Goal: Information Seeking & Learning: Check status

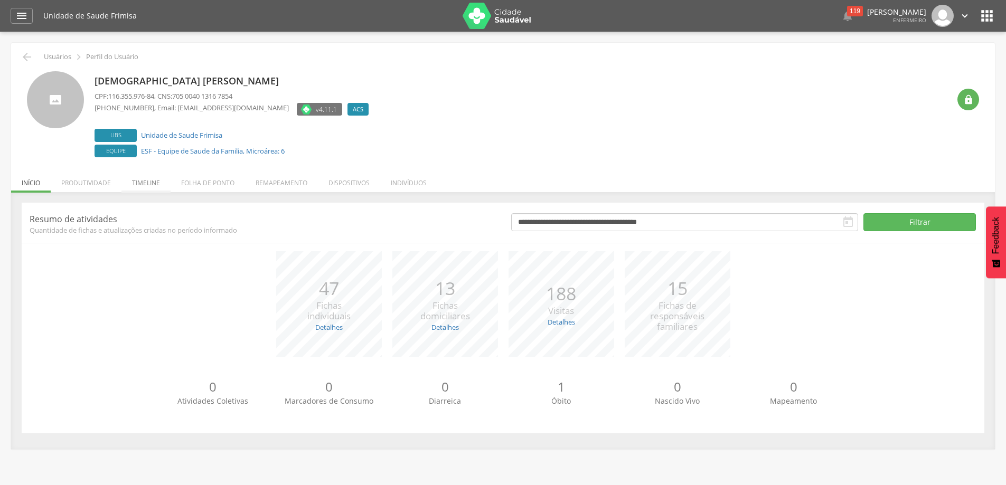
click at [154, 183] on li "Timeline" at bounding box center [145, 180] width 49 height 25
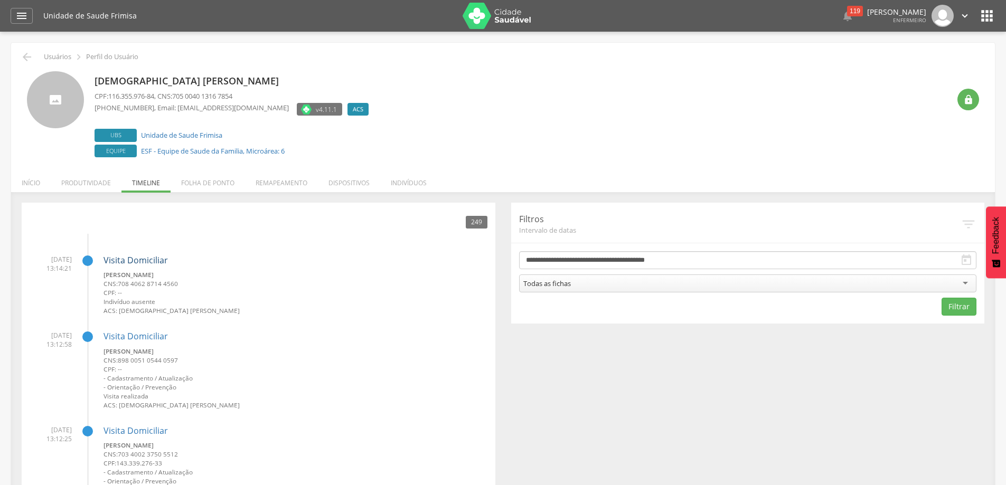
click at [127, 259] on link "Visita Domiciliar" at bounding box center [136, 261] width 64 height 12
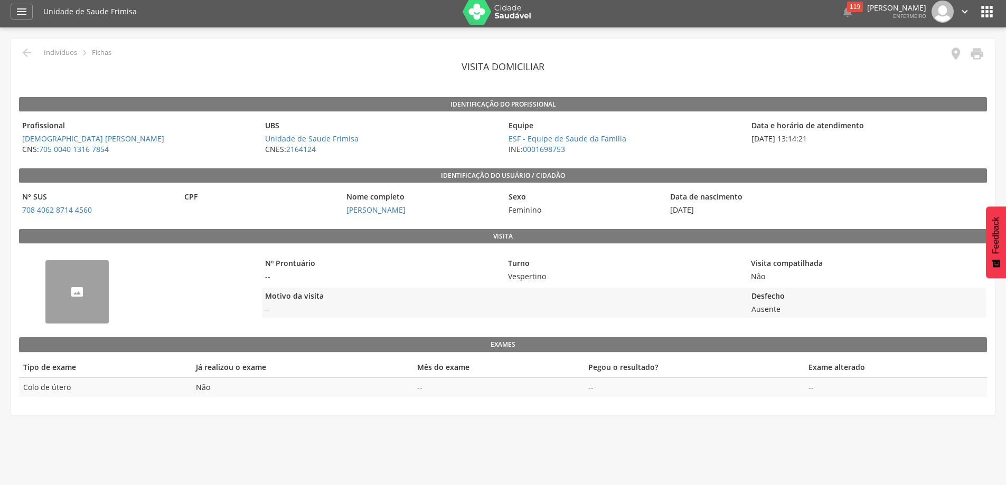
scroll to position [32, 0]
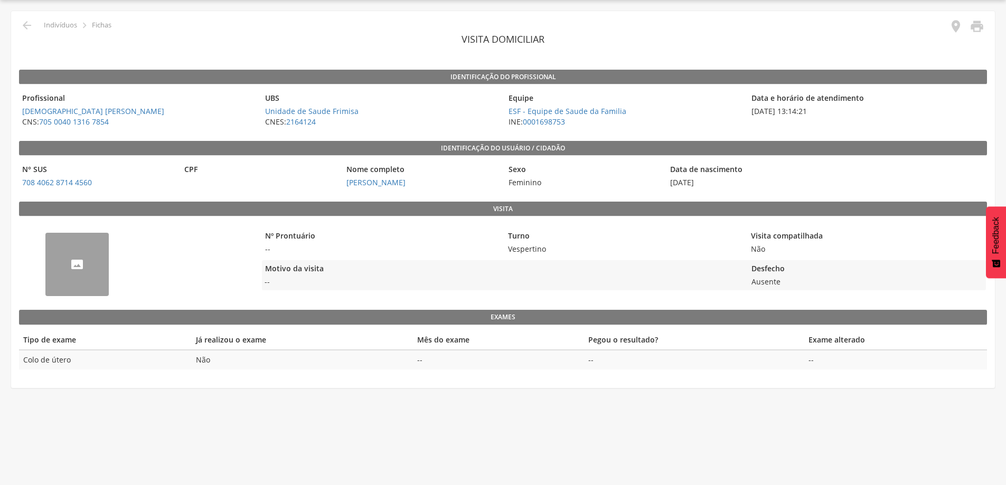
click at [90, 269] on div "--" at bounding box center [76, 264] width 63 height 63
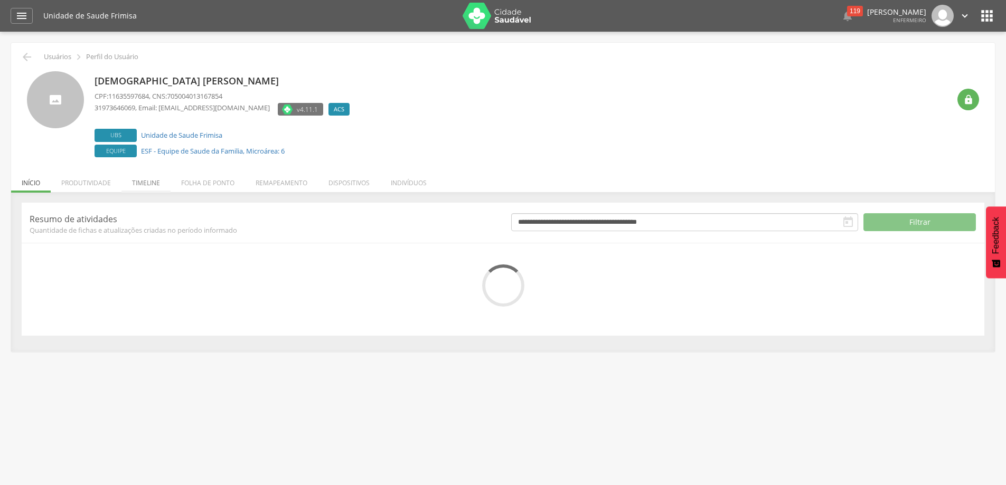
click at [140, 180] on li "Timeline" at bounding box center [145, 180] width 49 height 25
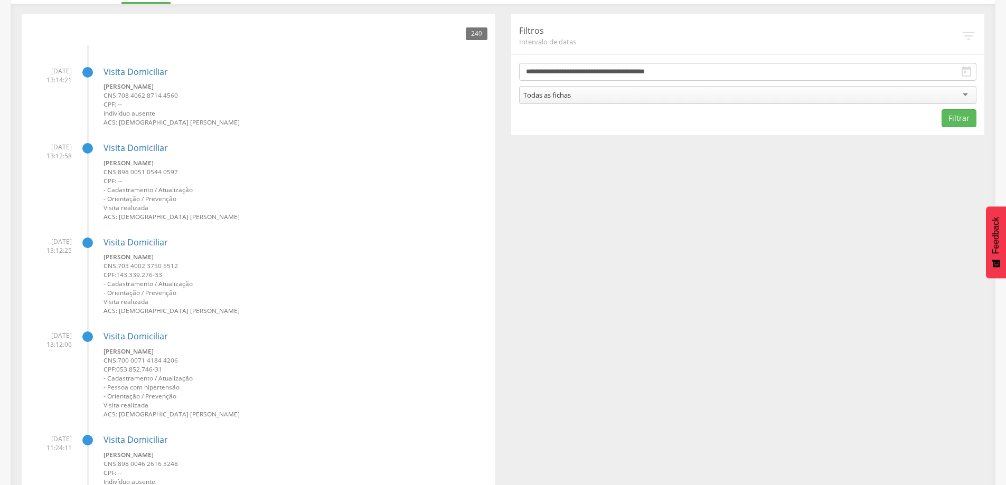
scroll to position [211, 0]
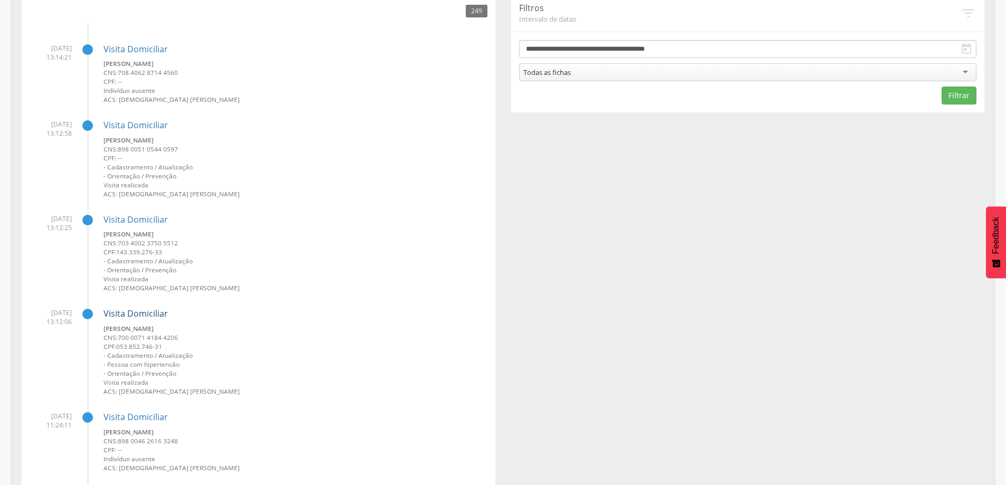
click at [149, 311] on link "Visita Domiciliar" at bounding box center [136, 314] width 64 height 12
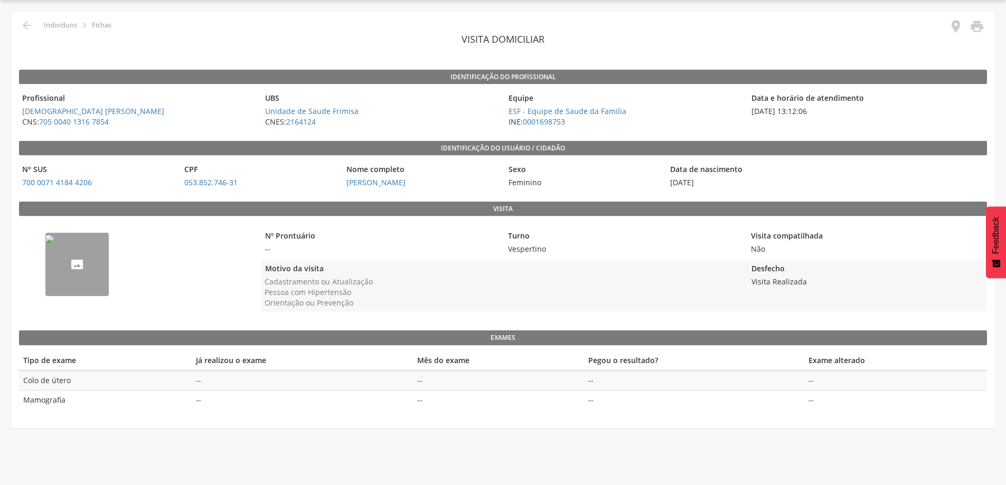
click at [54, 243] on img "--" at bounding box center [49, 239] width 8 height 8
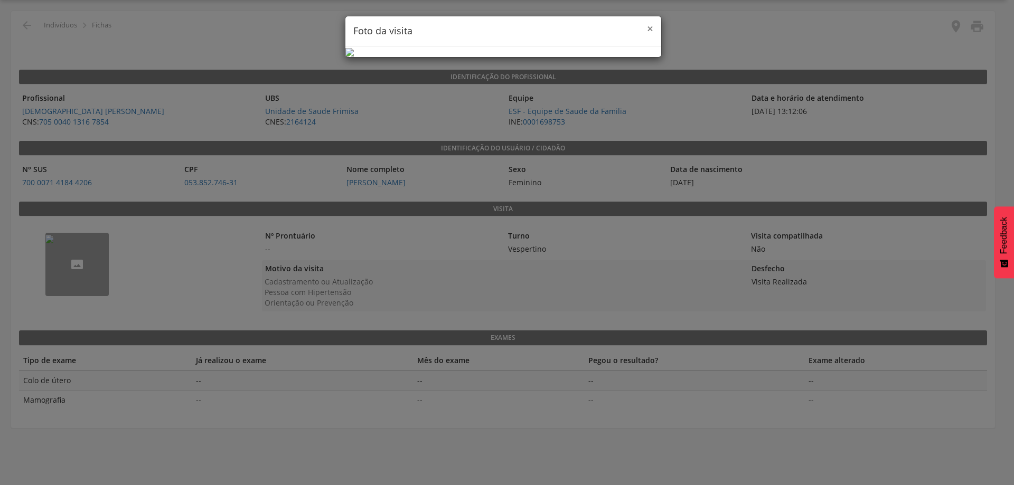
click at [647, 25] on span "×" at bounding box center [650, 28] width 6 height 15
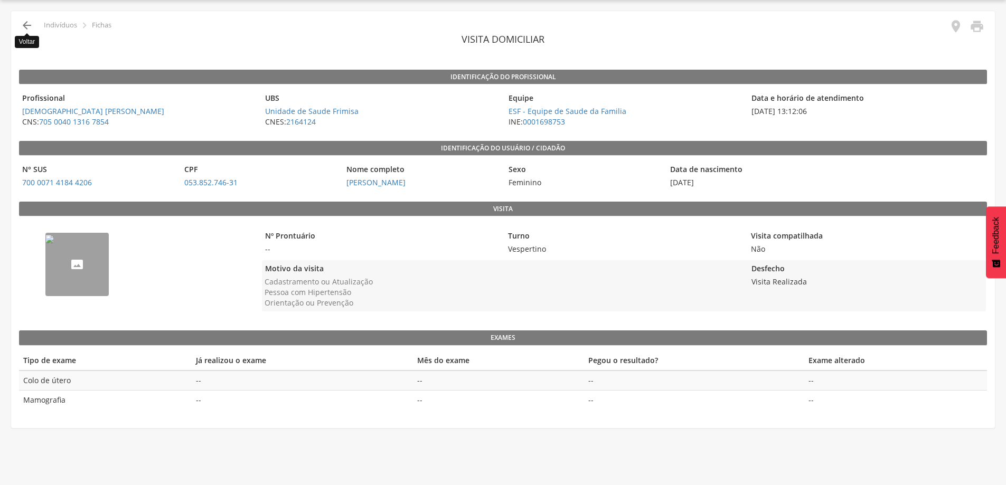
click at [25, 26] on icon "" at bounding box center [27, 25] width 13 height 13
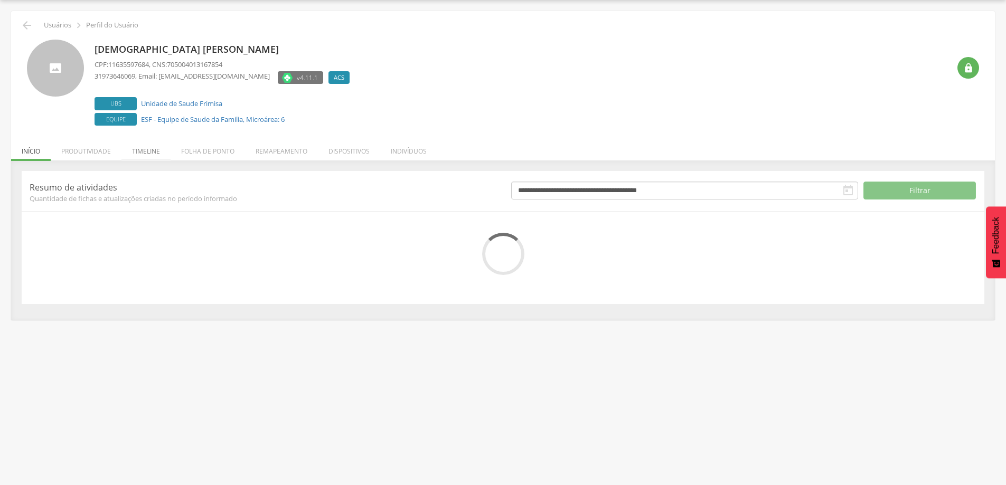
click at [137, 146] on li "Timeline" at bounding box center [145, 148] width 49 height 25
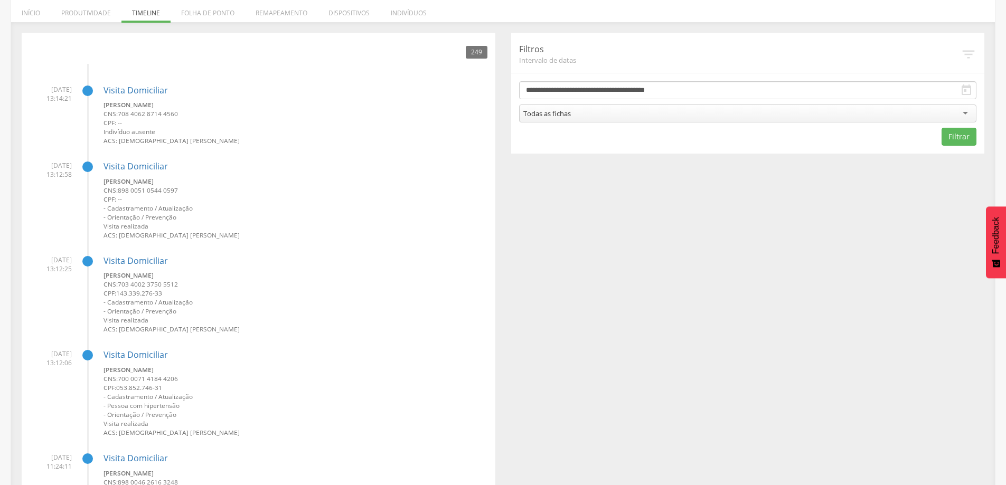
scroll to position [190, 0]
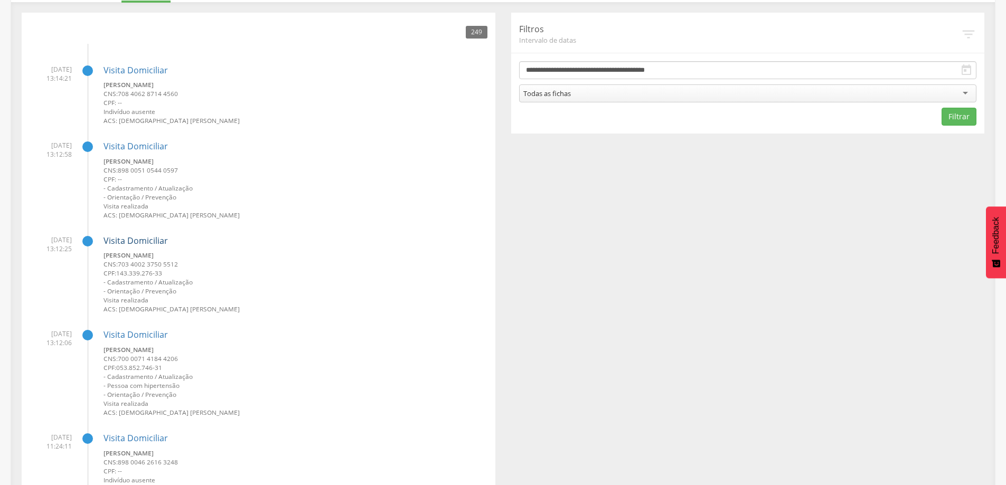
click at [127, 239] on link "Visita Domiciliar" at bounding box center [136, 241] width 64 height 12
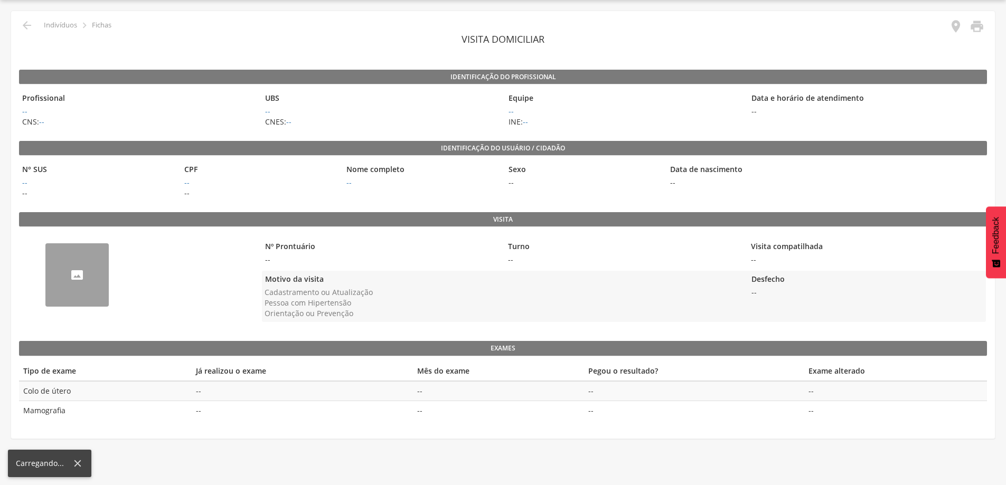
scroll to position [32, 0]
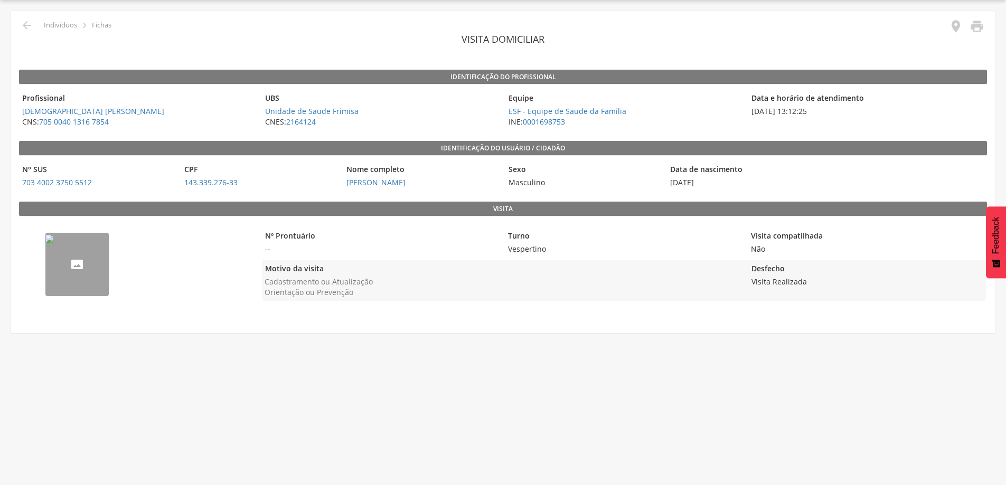
click at [54, 243] on img "--" at bounding box center [49, 239] width 8 height 8
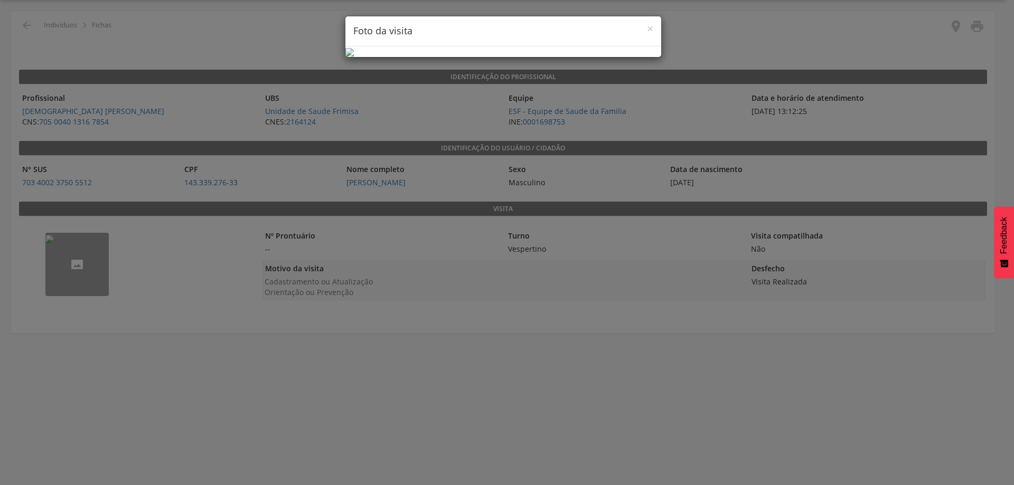
click at [654, 26] on div "× Foto da visita" at bounding box center [503, 31] width 316 height 30
click at [354, 48] on img at bounding box center [349, 52] width 8 height 8
click at [652, 24] on span "×" at bounding box center [650, 28] width 6 height 15
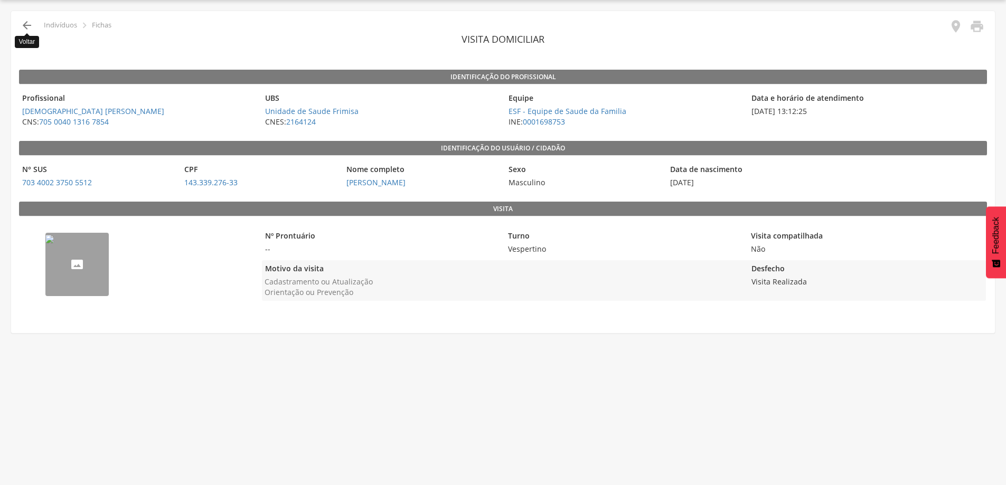
click at [31, 19] on icon "" at bounding box center [27, 25] width 13 height 13
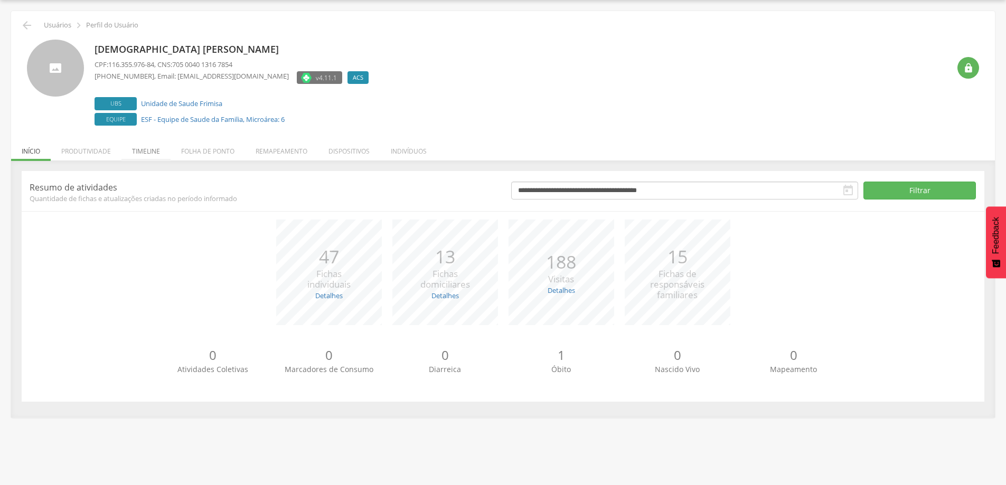
click at [144, 150] on li "Timeline" at bounding box center [145, 148] width 49 height 25
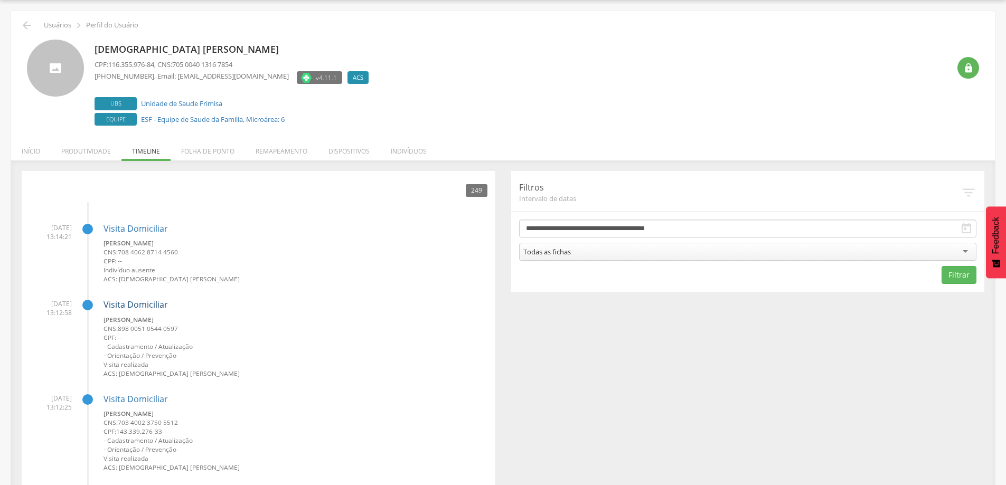
click at [118, 306] on link "Visita Domiciliar" at bounding box center [136, 305] width 64 height 12
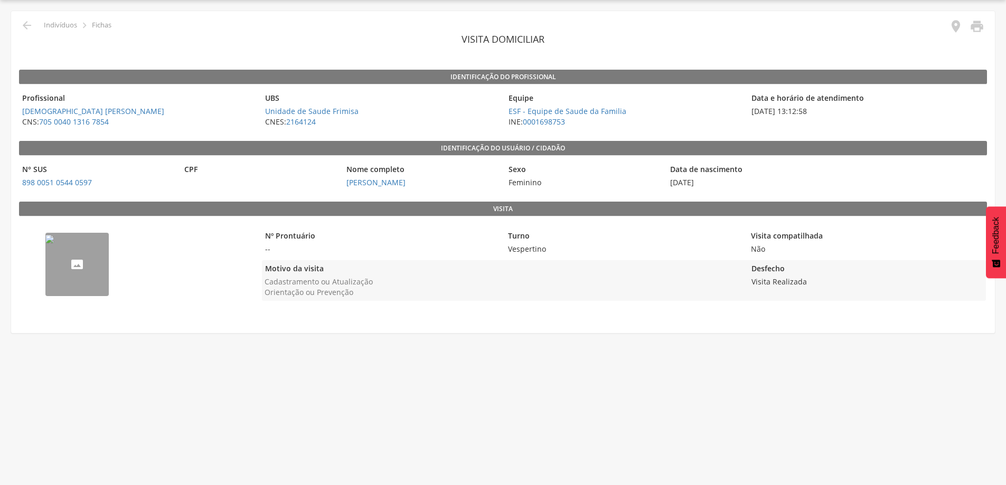
click at [54, 243] on img "--" at bounding box center [49, 239] width 8 height 8
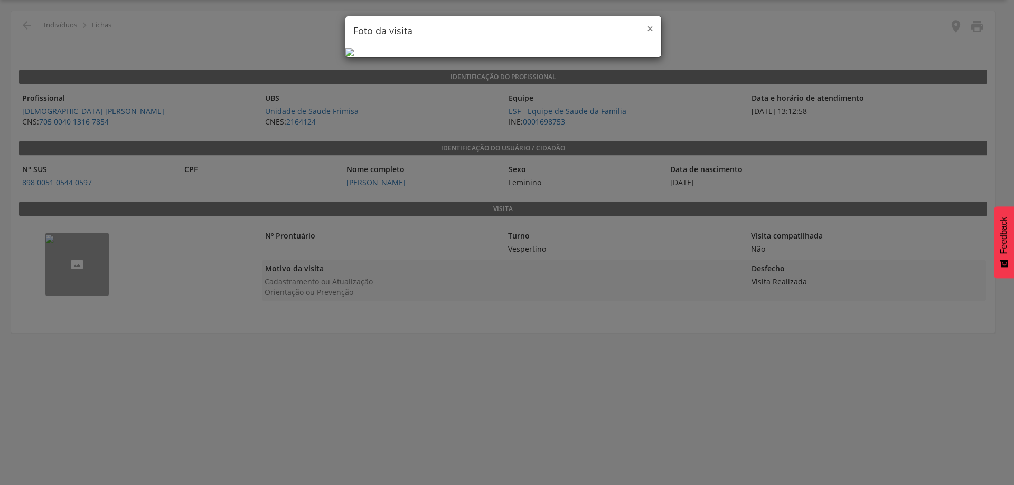
click at [651, 30] on span "×" at bounding box center [650, 28] width 6 height 15
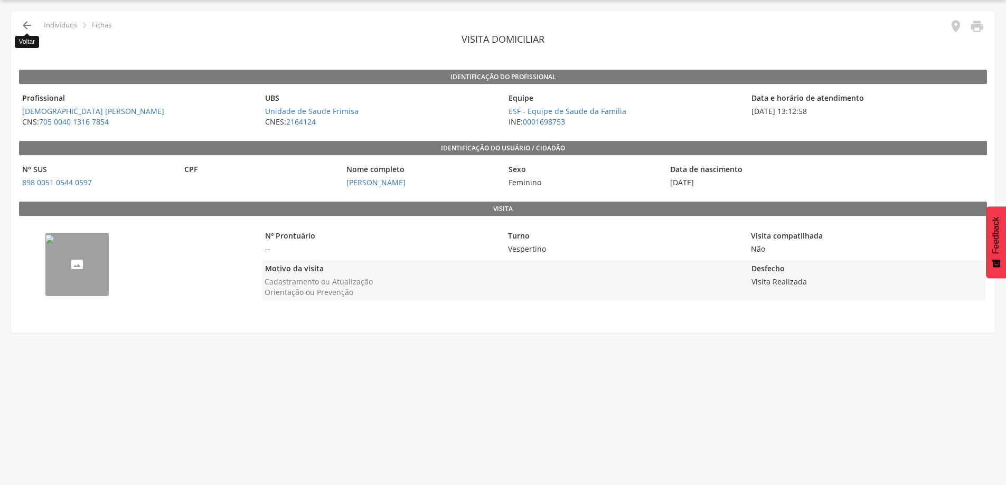
click at [25, 25] on icon "" at bounding box center [27, 25] width 13 height 13
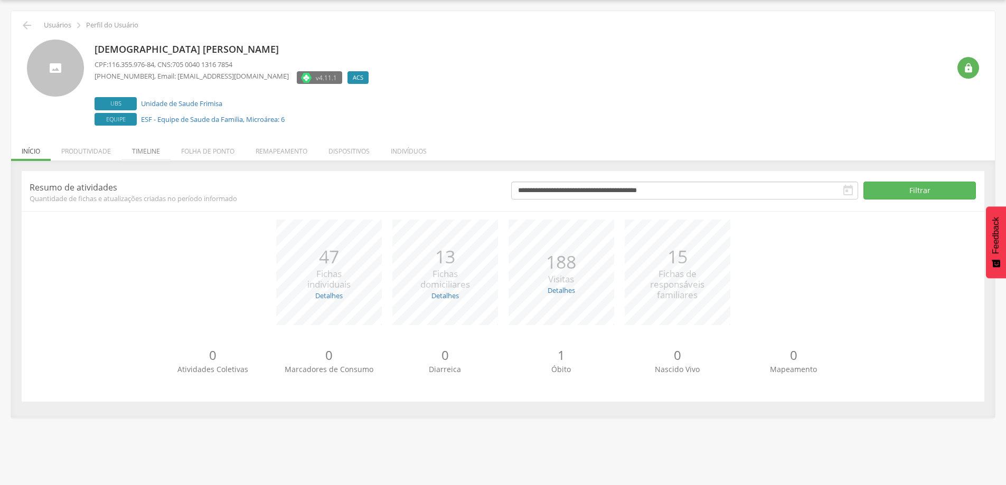
click at [141, 154] on li "Timeline" at bounding box center [145, 148] width 49 height 25
